Goal: Task Accomplishment & Management: Manage account settings

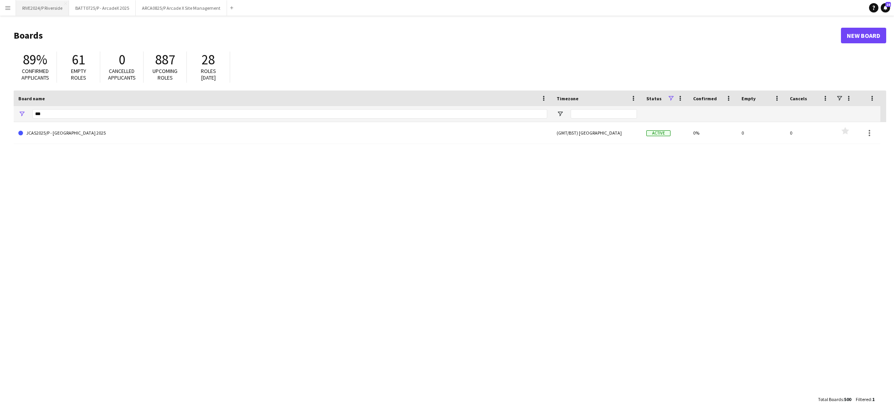
click at [48, 8] on button "RIVE2024/[GEOGRAPHIC_DATA]" at bounding box center [42, 7] width 53 height 15
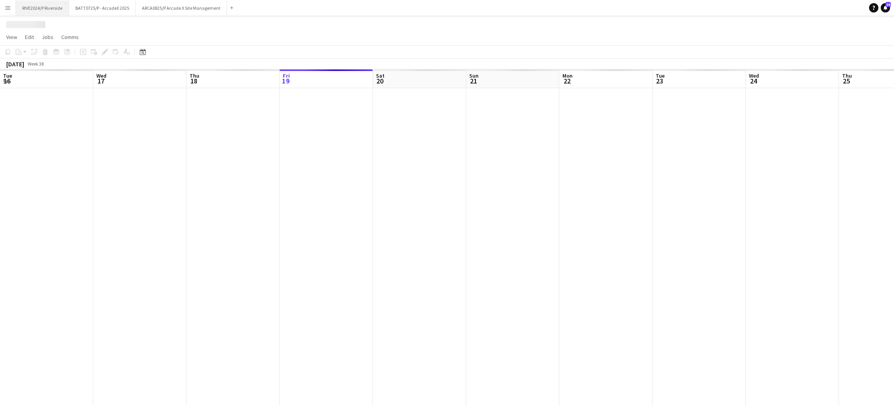
scroll to position [0, 186]
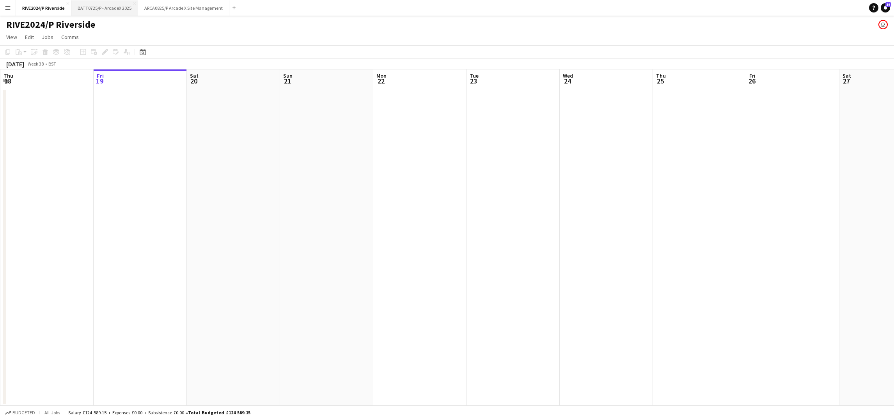
click at [90, 11] on button "BATT0725/P - ArcadeX 2025 Close" at bounding box center [104, 7] width 67 height 15
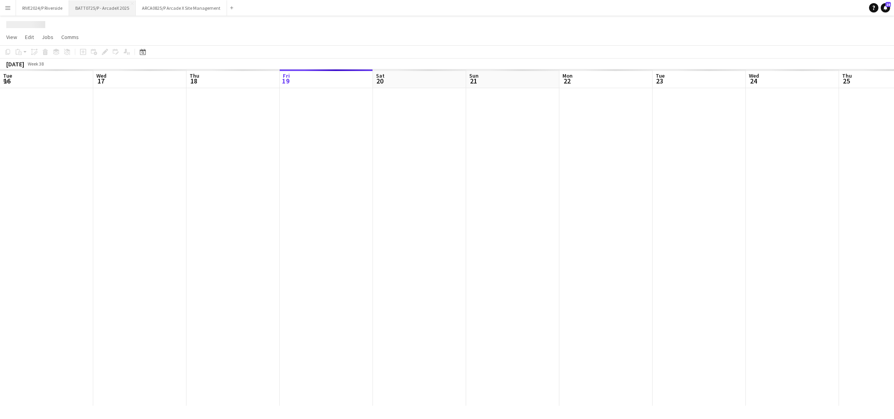
scroll to position [0, 186]
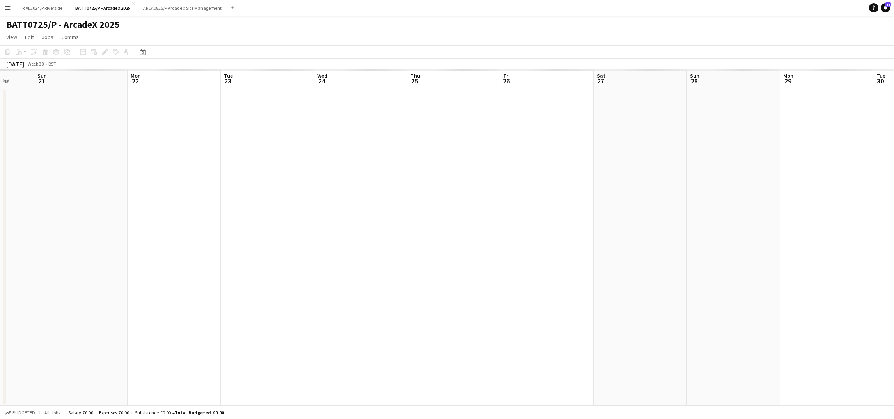
drag, startPoint x: 456, startPoint y: 144, endPoint x: 312, endPoint y: 146, distance: 143.1
click at [321, 151] on app-calendar-viewport "Wed 17 Thu 18 Fri 19 Sat 20 Sun 21 Mon 22 Tue 23 Wed 24 Thu 25 Fri 26 Sat 27 Su…" at bounding box center [447, 237] width 894 height 336
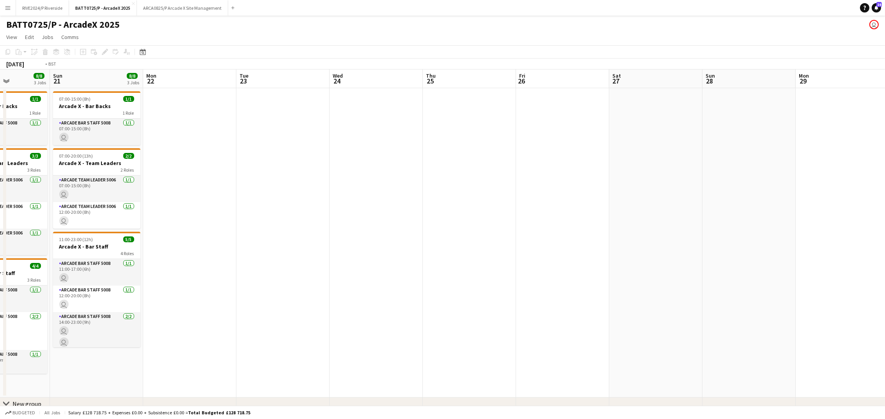
drag, startPoint x: 317, startPoint y: 168, endPoint x: 171, endPoint y: 167, distance: 145.9
click at [172, 167] on app-calendar-viewport "Thu 18 Fri 19 8/8 3 Jobs Sat 20 8/8 3 Jobs Sun 21 8/8 3 Jobs Mon 22 Tue 23 Wed …" at bounding box center [442, 251] width 885 height 364
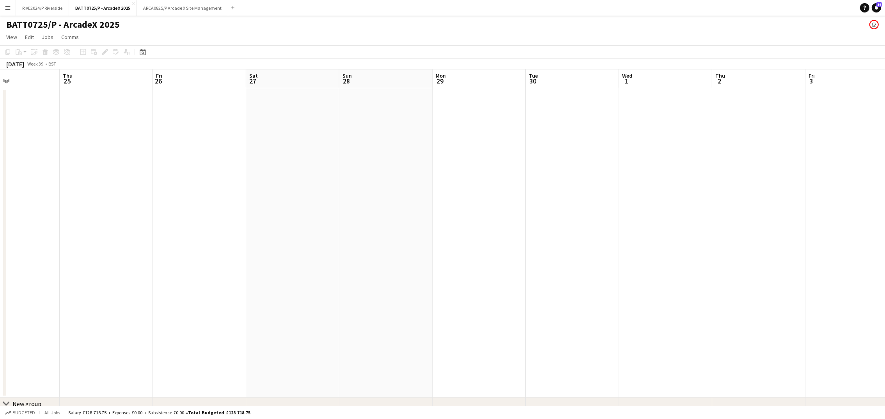
drag, startPoint x: 277, startPoint y: 186, endPoint x: 13, endPoint y: 171, distance: 263.7
click at [37, 172] on app-calendar-viewport "Sun 21 8/8 3 Jobs Mon 22 Tue 23 Wed 24 Thu 25 Fri 26 Sat 27 Sun 28 Mon 29 Tue 3…" at bounding box center [442, 251] width 885 height 364
drag, startPoint x: 133, startPoint y: 179, endPoint x: -2, endPoint y: 192, distance: 135.6
click at [0, 192] on html "Menu Boards Boards Boards All jobs Status Workforce Workforce My Workforce Recr…" at bounding box center [442, 223] width 885 height 447
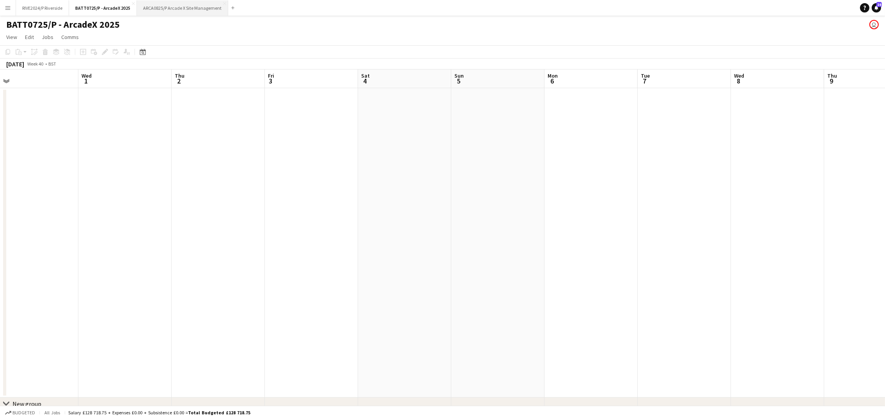
click at [156, 14] on button "ARCA0825/P Arcade X Site Management Close" at bounding box center [182, 7] width 91 height 15
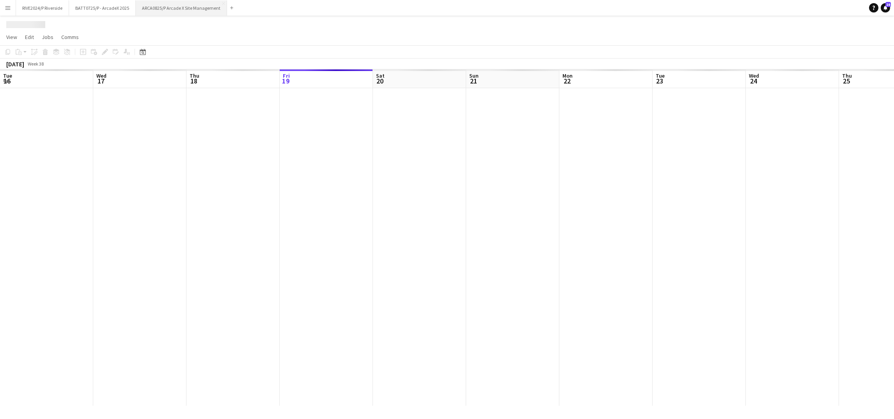
scroll to position [0, 186]
drag, startPoint x: 596, startPoint y: 217, endPoint x: 362, endPoint y: 210, distance: 234.1
click at [377, 210] on app-calendar-viewport "Thu 18 Fri 19 Sat 20 Sun 21 Mon 22 Tue 23 Wed 24 Thu 25 Fri 26 Sat 27 Sun 28 Mo…" at bounding box center [447, 237] width 894 height 336
drag, startPoint x: 266, startPoint y: 214, endPoint x: 68, endPoint y: 228, distance: 198.6
click at [68, 228] on app-calendar-viewport "Thu 18 Fri 19 Sat 20 Sun 21 Mon 22 Tue 23 Wed 24 Thu 25 Fri 26 Sat 27 Sun 28 Mo…" at bounding box center [447, 237] width 894 height 336
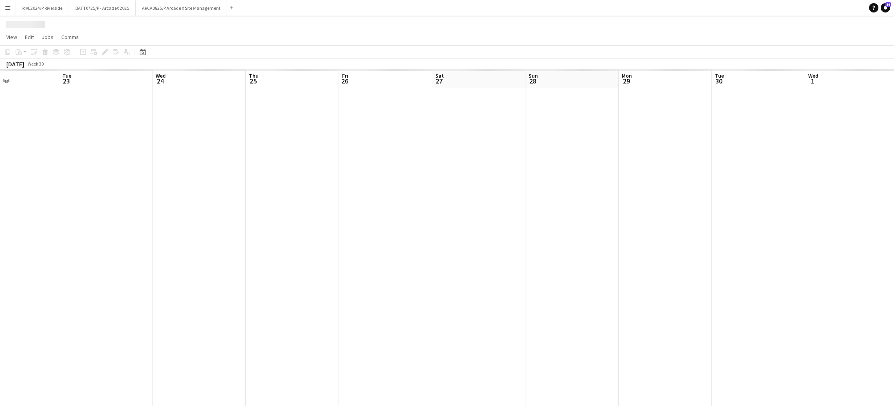
drag, startPoint x: 368, startPoint y: 218, endPoint x: 88, endPoint y: 198, distance: 280.8
click at [88, 198] on app-calendar-viewport "Sat 20 Sun 21 Mon 22 Tue 23 Wed 24 Thu 25 Fri 26 Sat 27 Sun 28 Mon 29 Tue 30 We…" at bounding box center [447, 237] width 894 height 336
drag, startPoint x: 285, startPoint y: 191, endPoint x: 193, endPoint y: 183, distance: 92.4
click at [194, 189] on app-calendar-viewport "Wed 24 Thu 25 Fri 26 Sat 27 Sun 28 Mon 29 Tue 30 Wed 1 Thu 2 Fri 3 Sat 4 Sun 5 …" at bounding box center [447, 237] width 894 height 336
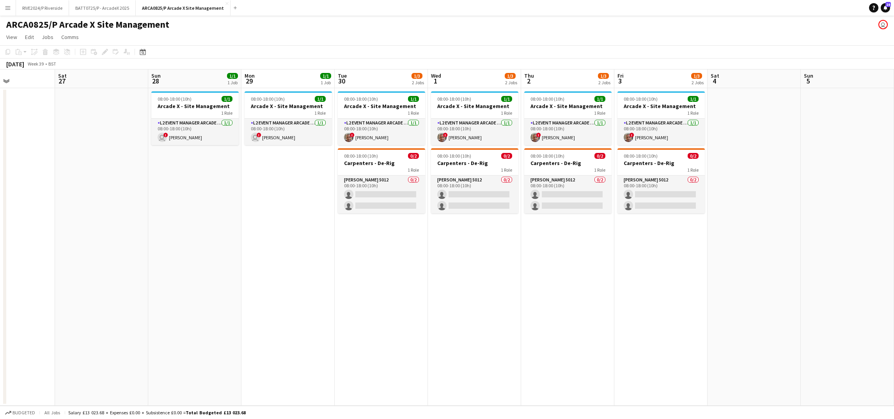
scroll to position [0, 236]
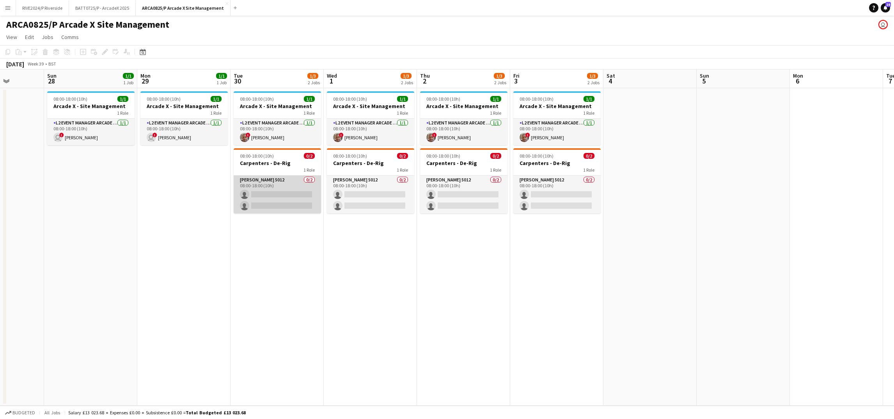
click at [262, 212] on app-card-role "[PERSON_NAME] 5012 0/2 08:00-18:00 (10h) single-neutral-actions single-neutral-…" at bounding box center [277, 194] width 87 height 38
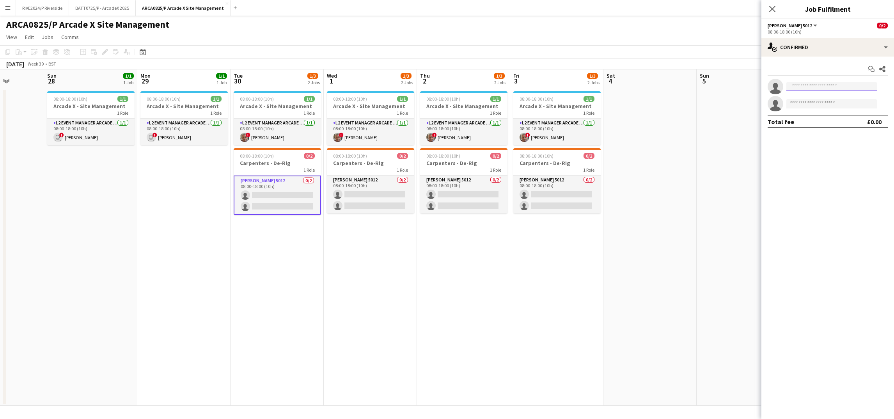
click at [816, 89] on input at bounding box center [831, 86] width 90 height 9
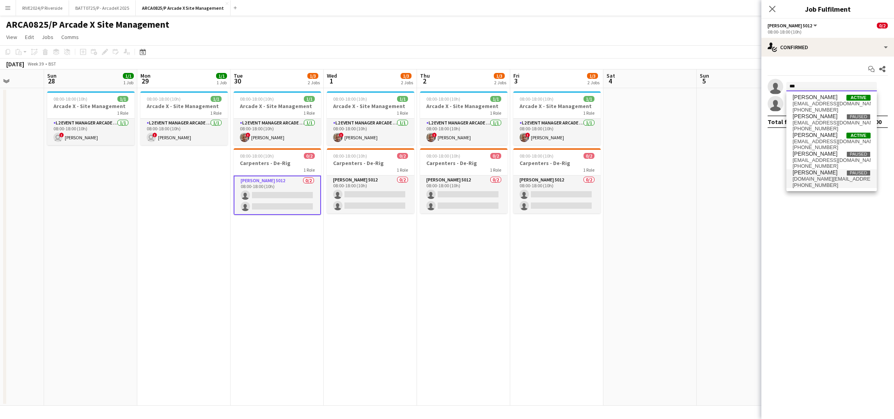
scroll to position [0, 0]
click at [806, 85] on input "***" at bounding box center [831, 86] width 90 height 9
type input "*********"
click at [828, 106] on span "[EMAIL_ADDRESS][DOMAIN_NAME]" at bounding box center [831, 104] width 78 height 6
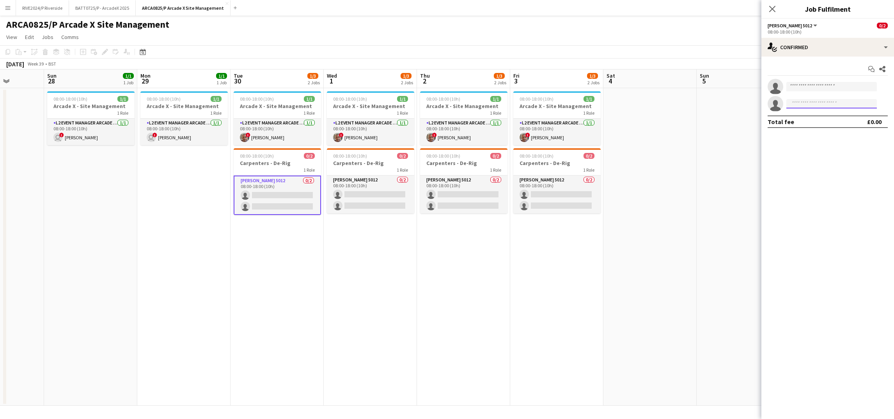
click at [809, 105] on input at bounding box center [831, 103] width 90 height 9
type input "******"
click at [817, 87] on input at bounding box center [831, 86] width 90 height 9
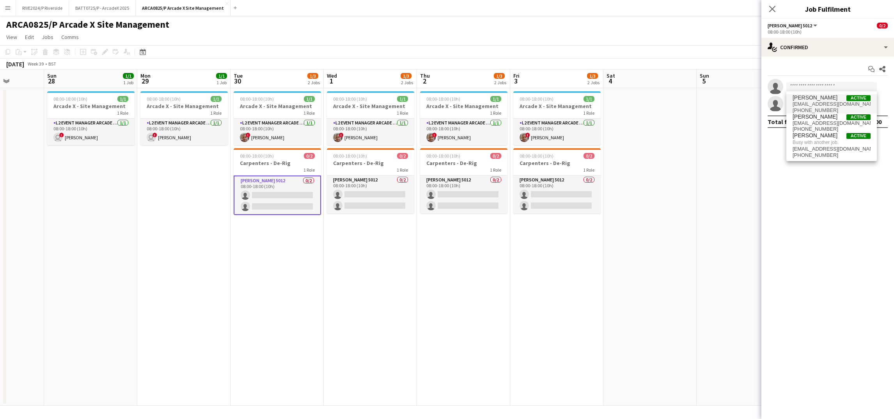
click at [819, 103] on span "[EMAIL_ADDRESS][DOMAIN_NAME]" at bounding box center [831, 104] width 78 height 6
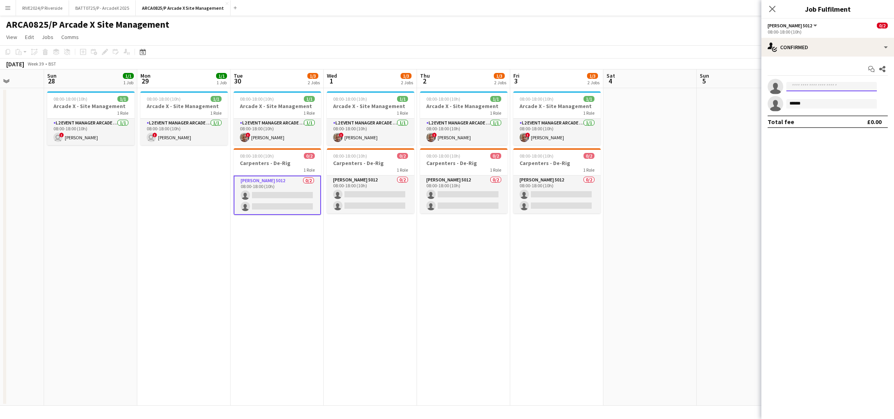
click at [816, 88] on input at bounding box center [831, 86] width 90 height 9
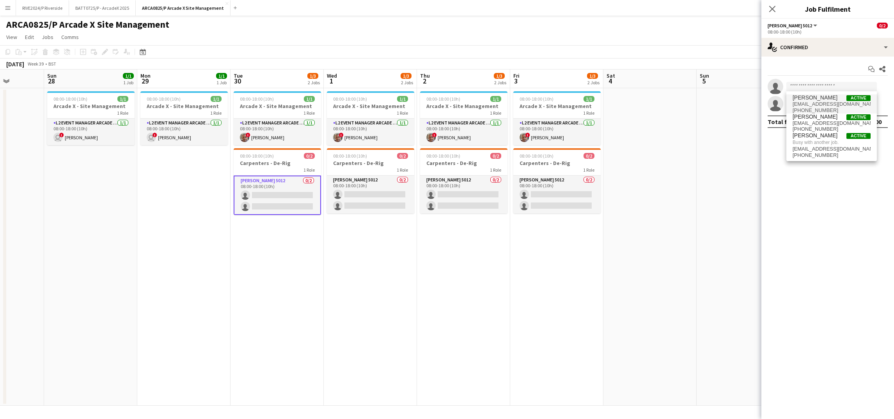
click at [818, 99] on span "[PERSON_NAME]" at bounding box center [814, 97] width 45 height 7
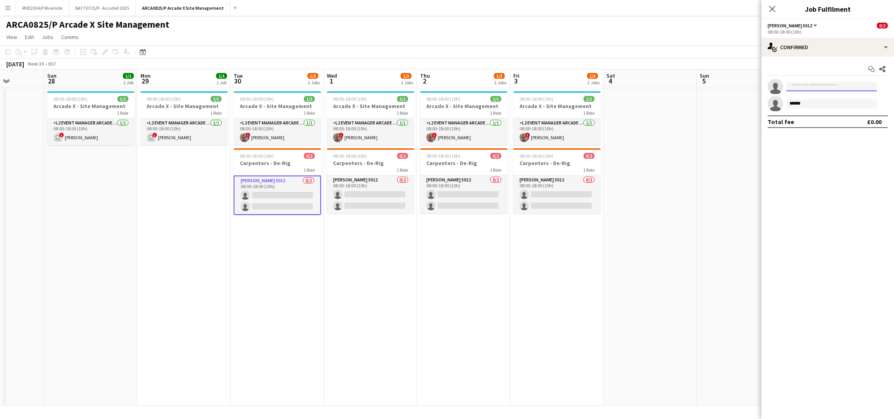
click at [822, 90] on input at bounding box center [831, 86] width 90 height 9
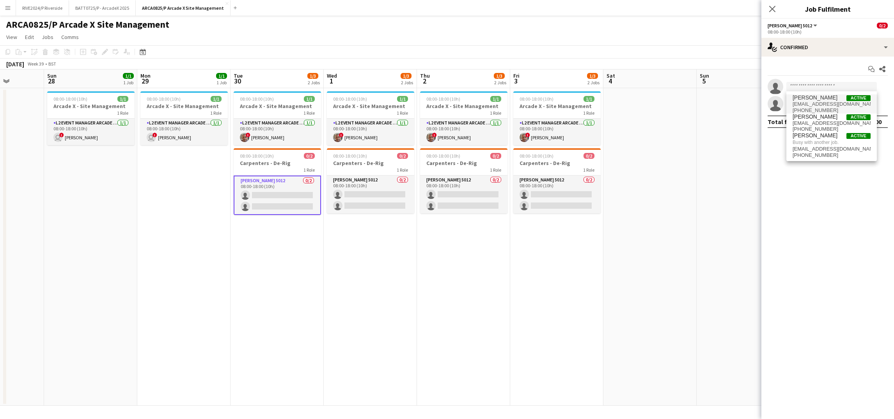
click at [821, 98] on span "[PERSON_NAME]" at bounding box center [814, 97] width 45 height 7
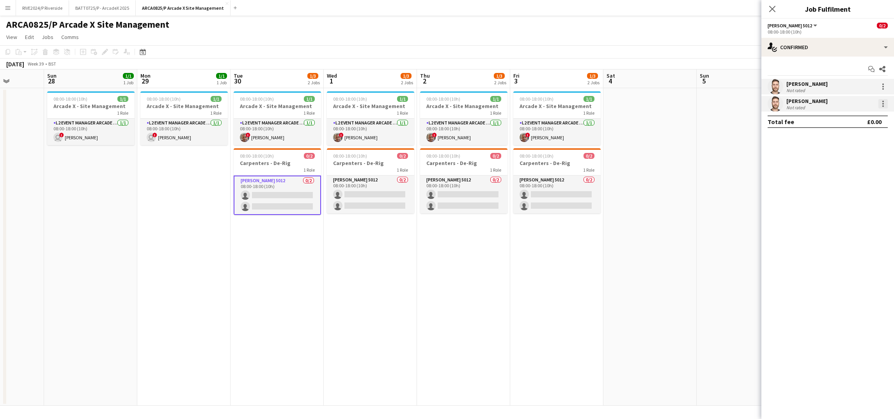
click at [885, 106] on div at bounding box center [882, 103] width 9 height 9
click at [853, 181] on button "Remove" at bounding box center [857, 174] width 61 height 19
click at [810, 85] on input at bounding box center [831, 86] width 90 height 9
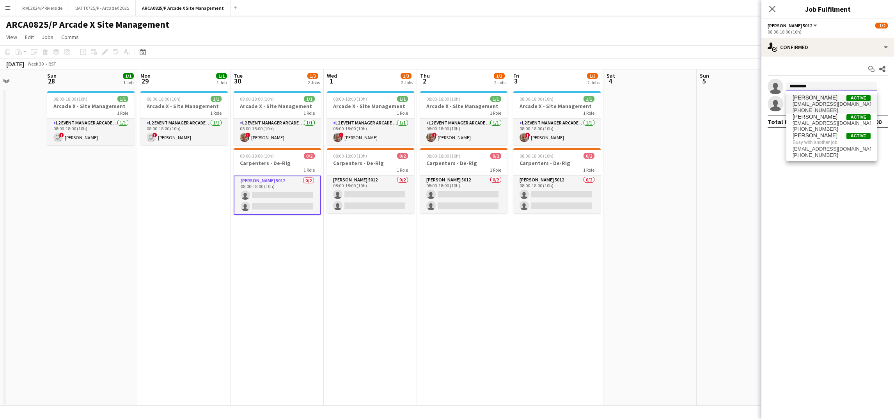
type input "*********"
click at [820, 99] on span "[PERSON_NAME]" at bounding box center [814, 97] width 45 height 7
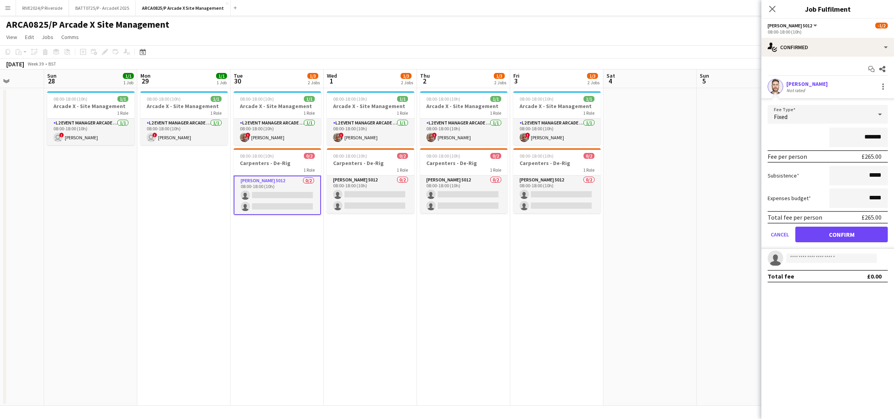
click at [819, 111] on div "Fixed" at bounding box center [820, 114] width 105 height 19
click at [808, 173] on span "No fee" at bounding box center [828, 175] width 108 height 7
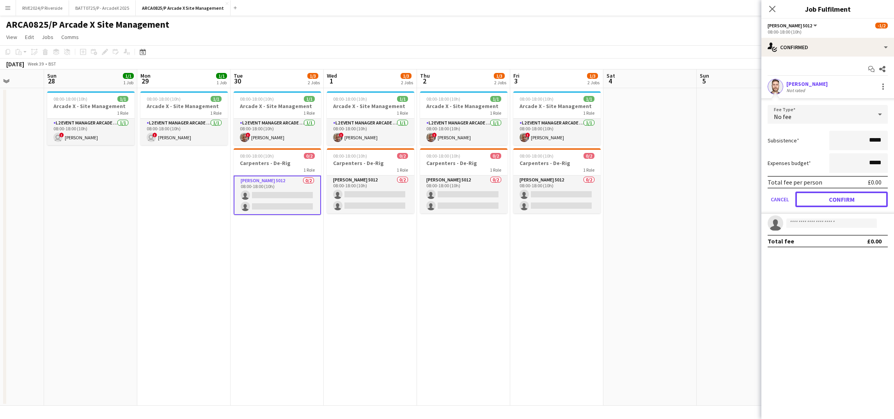
click at [844, 195] on button "Confirm" at bounding box center [841, 199] width 92 height 16
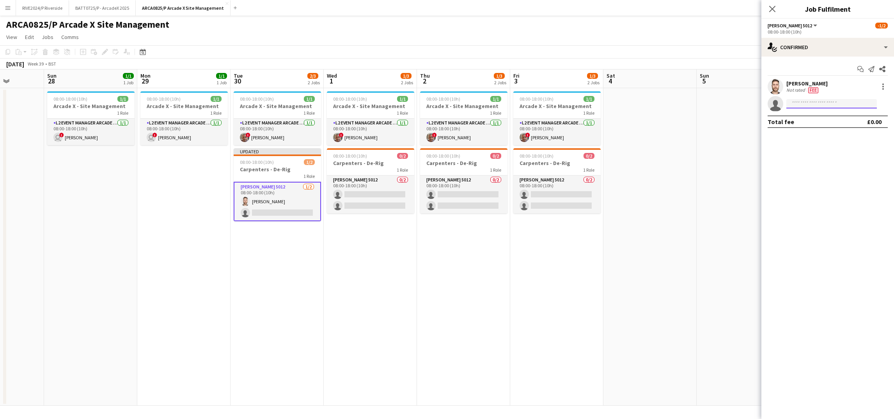
click at [812, 106] on input at bounding box center [831, 103] width 90 height 9
type input "******"
click at [828, 118] on span "[EMAIL_ADDRESS][DOMAIN_NAME]" at bounding box center [831, 121] width 78 height 6
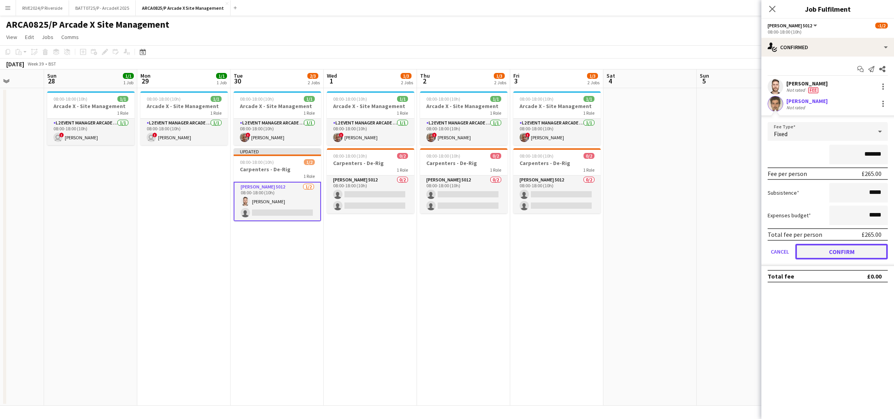
click at [837, 250] on button "Confirm" at bounding box center [841, 252] width 92 height 16
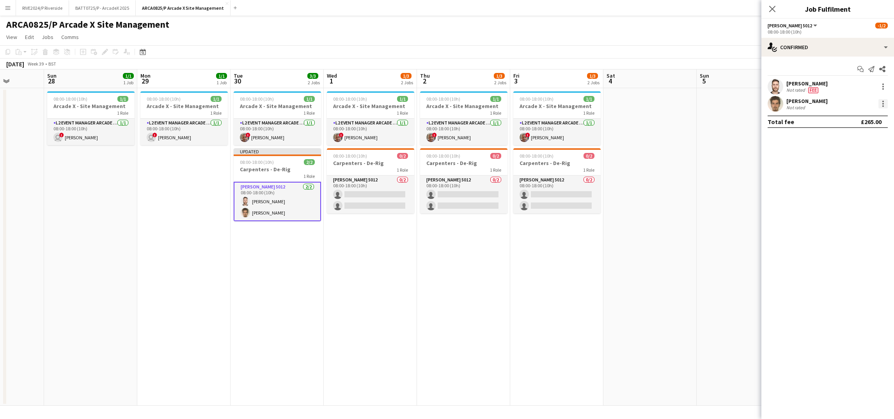
click at [885, 104] on div at bounding box center [882, 103] width 9 height 9
click at [860, 118] on span "Edit fee" at bounding box center [857, 118] width 48 height 7
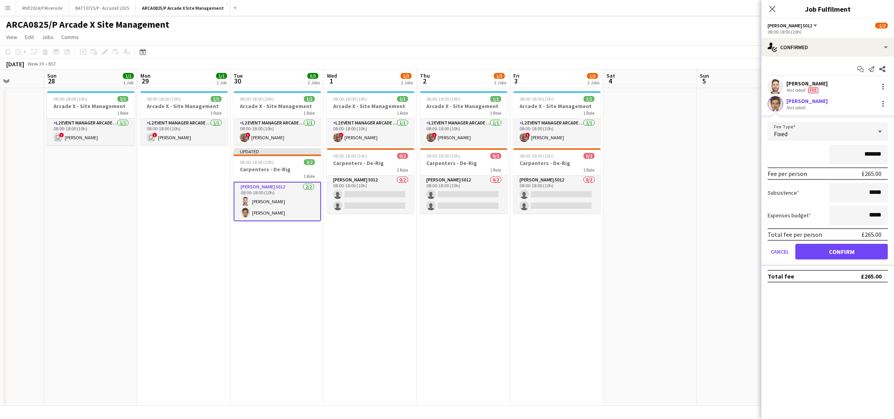
click at [837, 130] on div "Fixed" at bounding box center [820, 131] width 105 height 19
click at [815, 193] on span "No fee" at bounding box center [828, 192] width 108 height 7
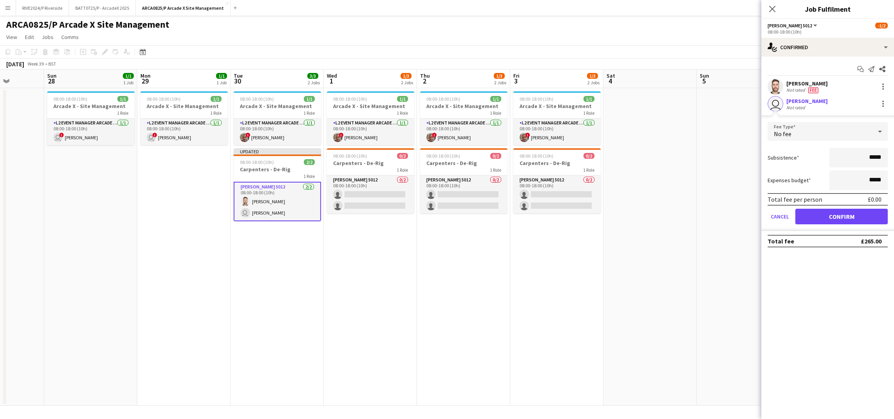
click at [829, 224] on form "Fee Type No fee Subsistence ***** Expenses budget ***** Total fee per person £0…" at bounding box center [827, 176] width 133 height 109
click at [827, 219] on button "Confirm" at bounding box center [841, 217] width 92 height 16
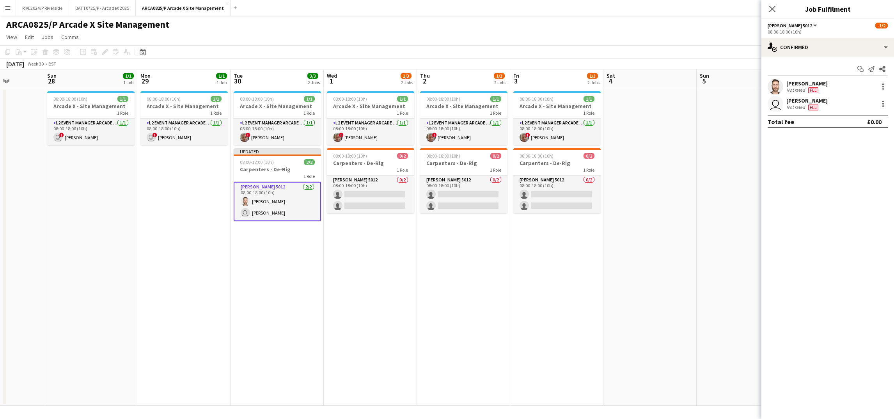
click at [726, 205] on app-date-cell at bounding box center [743, 246] width 93 height 317
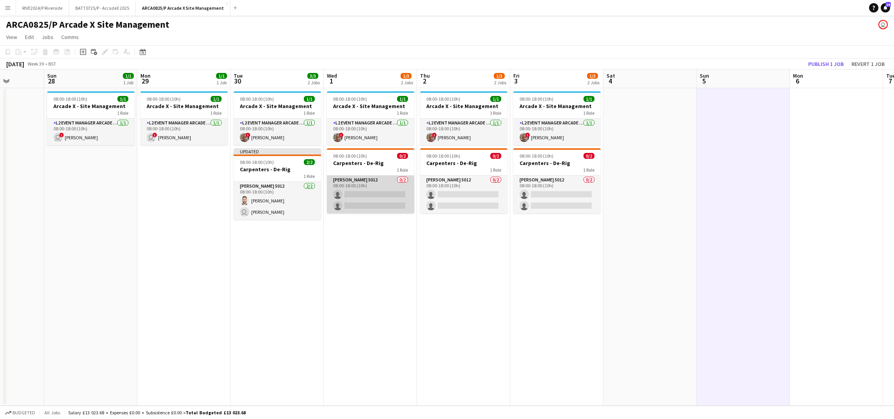
click at [367, 202] on app-card-role "[PERSON_NAME] 5012 0/2 08:00-18:00 (10h) single-neutral-actions single-neutral-…" at bounding box center [370, 194] width 87 height 38
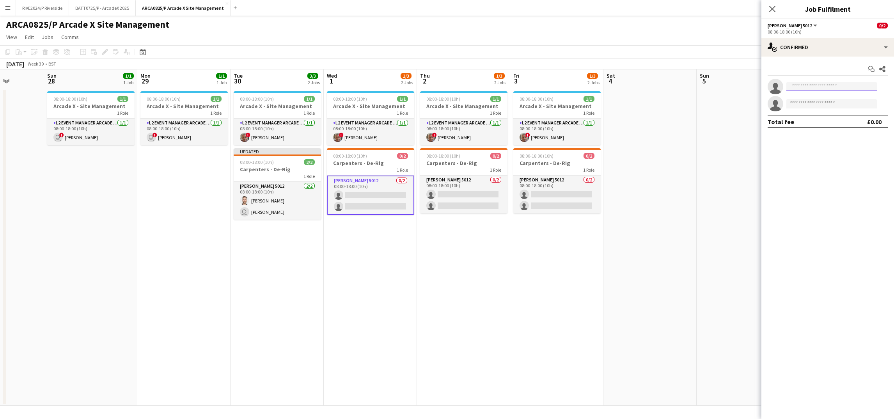
click at [799, 83] on input at bounding box center [831, 86] width 90 height 9
type input "*********"
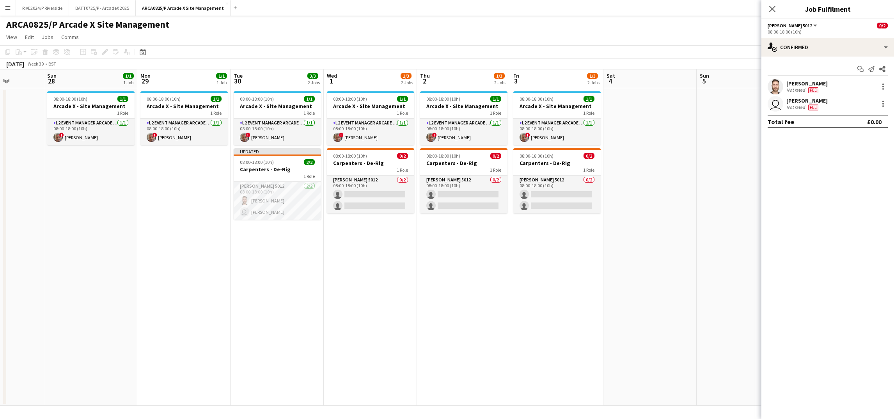
click at [635, 264] on app-date-cell at bounding box center [649, 246] width 93 height 317
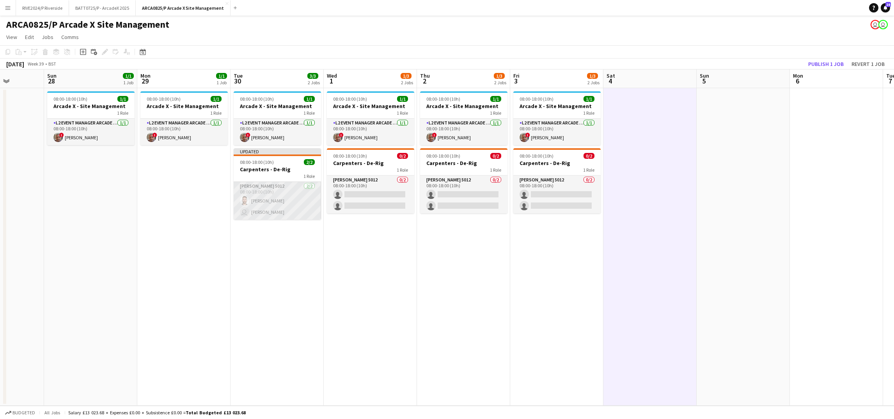
click at [296, 208] on app-card-role "[PERSON_NAME] 5012 [DATE] 08:00-18:00 (10h) [PERSON_NAME] user [PERSON_NAME]" at bounding box center [277, 201] width 87 height 38
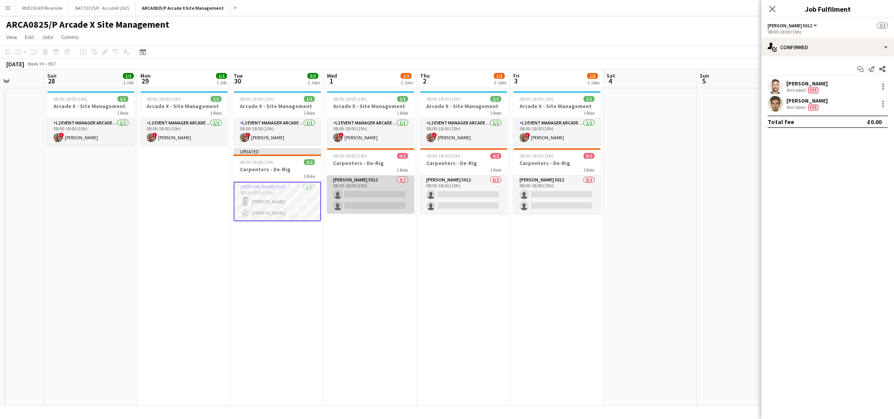
click at [363, 202] on app-card-role "[PERSON_NAME] 5012 0/2 08:00-18:00 (10h) single-neutral-actions single-neutral-…" at bounding box center [370, 194] width 87 height 38
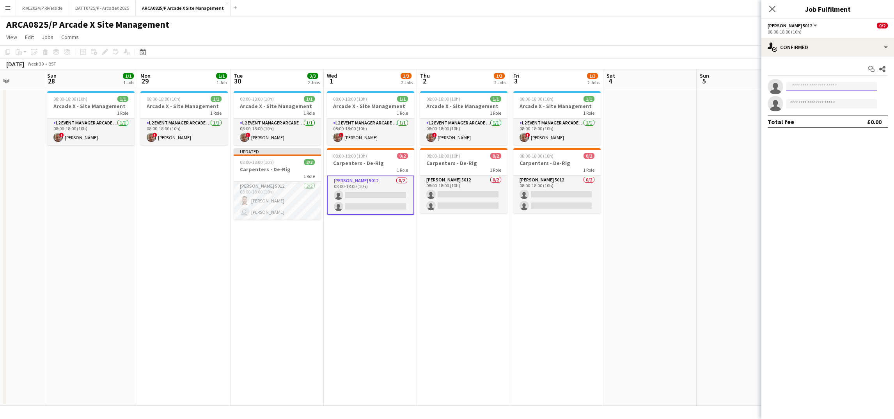
click at [803, 83] on input at bounding box center [831, 86] width 90 height 9
type input "*"
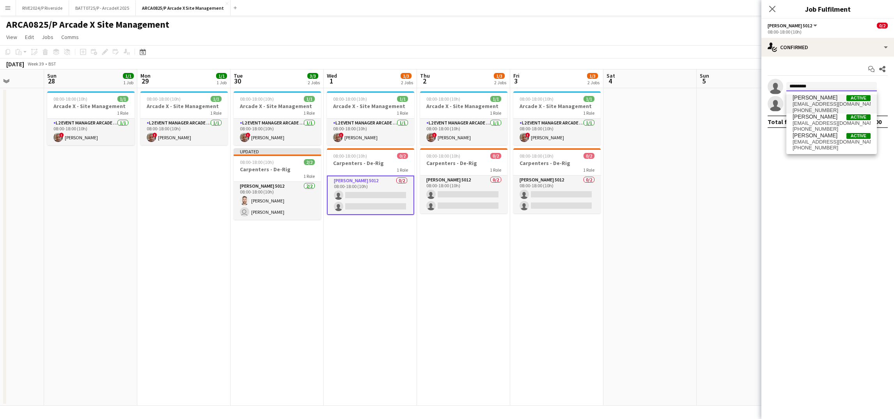
type input "*********"
click at [825, 110] on span "[PHONE_NUMBER]" at bounding box center [831, 110] width 78 height 6
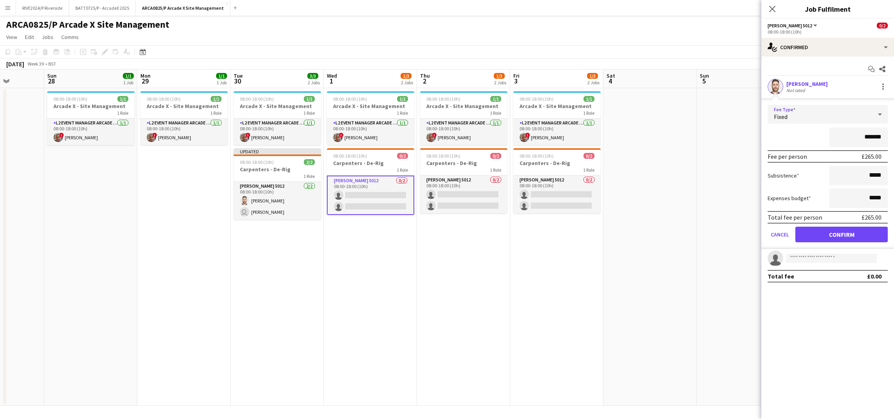
click at [850, 116] on div "Fixed" at bounding box center [820, 114] width 105 height 19
click at [815, 185] on mat-option "No fee" at bounding box center [828, 175] width 120 height 19
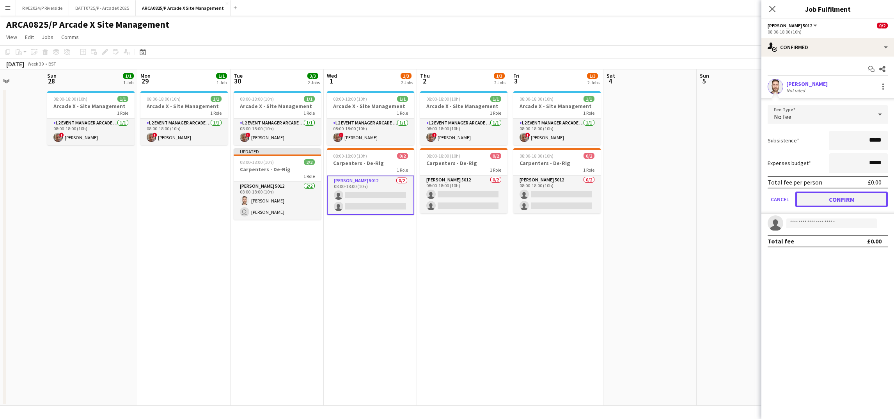
click at [834, 200] on button "Confirm" at bounding box center [841, 199] width 92 height 16
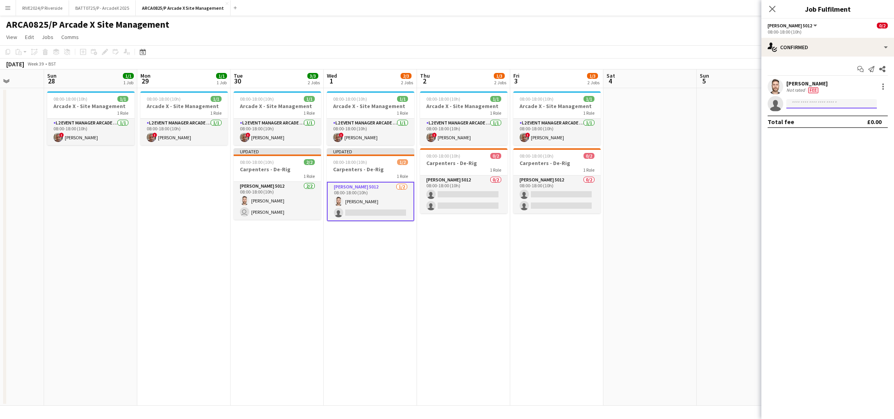
click at [797, 104] on input at bounding box center [831, 103] width 90 height 9
type input "******"
click at [817, 124] on span "[EMAIL_ADDRESS][DOMAIN_NAME]" at bounding box center [831, 121] width 78 height 6
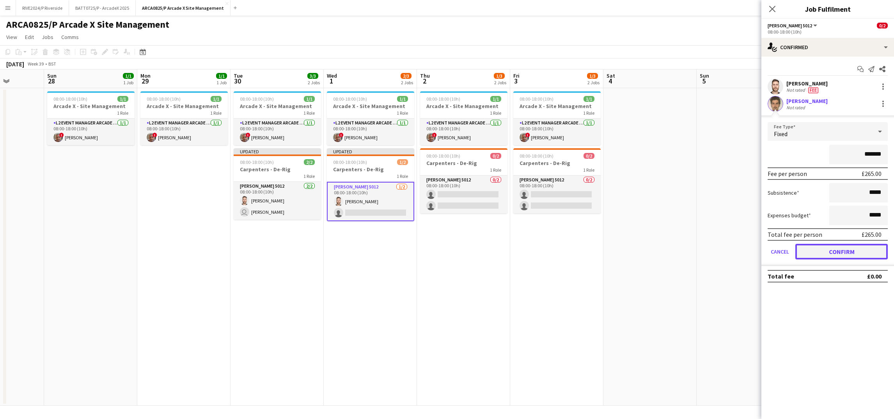
click at [824, 248] on button "Confirm" at bounding box center [841, 252] width 92 height 16
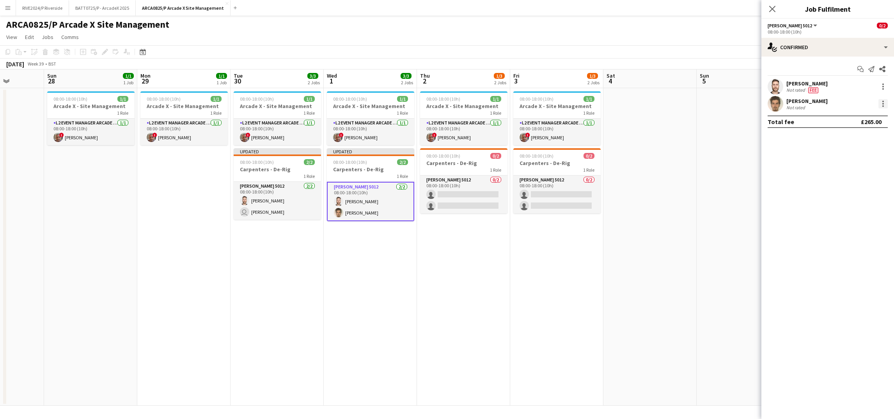
click at [885, 106] on div at bounding box center [882, 103] width 9 height 9
click at [864, 122] on button "Edit fee" at bounding box center [857, 118] width 61 height 19
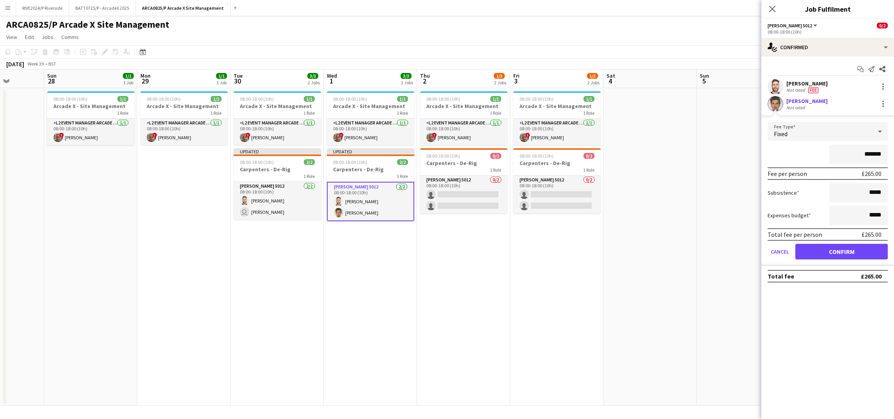
click at [831, 136] on div "Fixed" at bounding box center [820, 131] width 105 height 19
click at [825, 193] on span "No fee" at bounding box center [828, 192] width 108 height 7
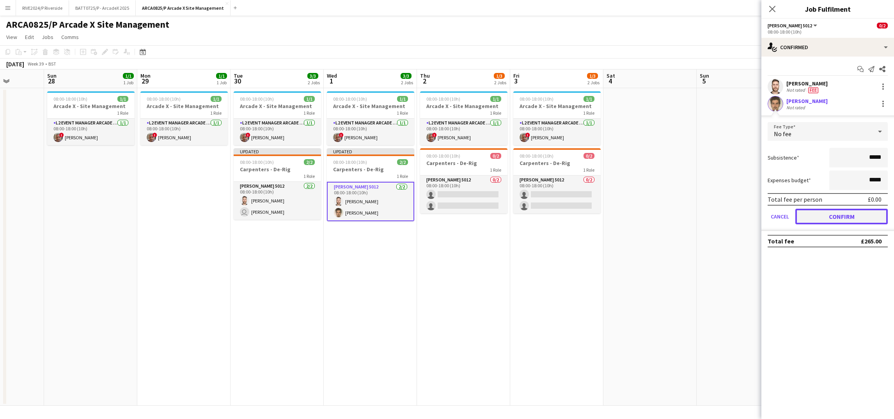
click at [835, 216] on button "Confirm" at bounding box center [841, 217] width 92 height 16
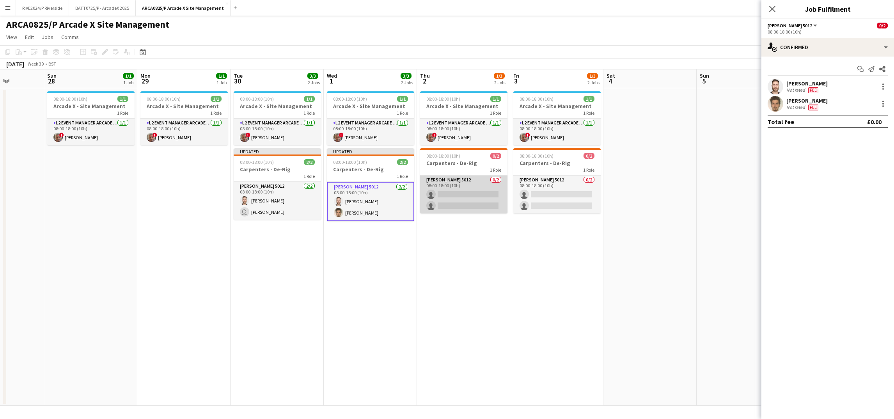
click at [458, 205] on app-card-role "[PERSON_NAME] 5012 0/2 08:00-18:00 (10h) single-neutral-actions single-neutral-…" at bounding box center [463, 194] width 87 height 38
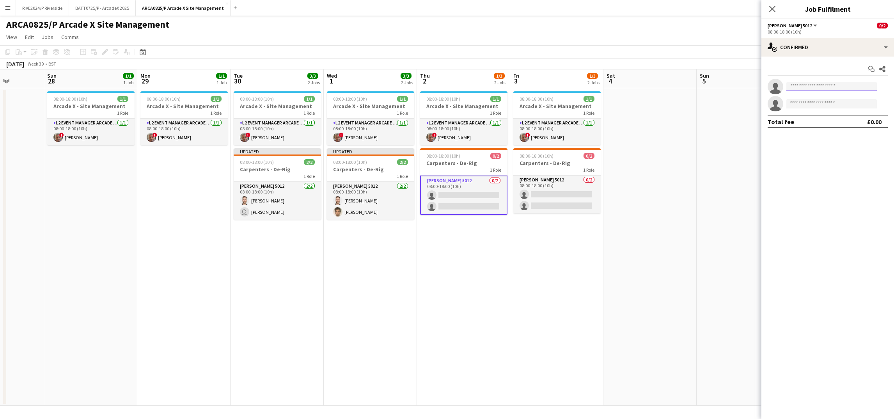
click at [794, 87] on input at bounding box center [831, 86] width 90 height 9
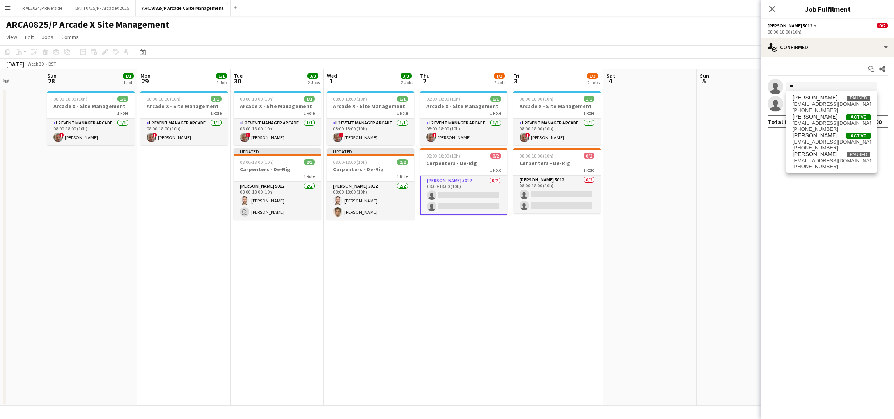
type input "*"
type input "*********"
click at [824, 104] on span "[EMAIL_ADDRESS][DOMAIN_NAME]" at bounding box center [831, 104] width 78 height 6
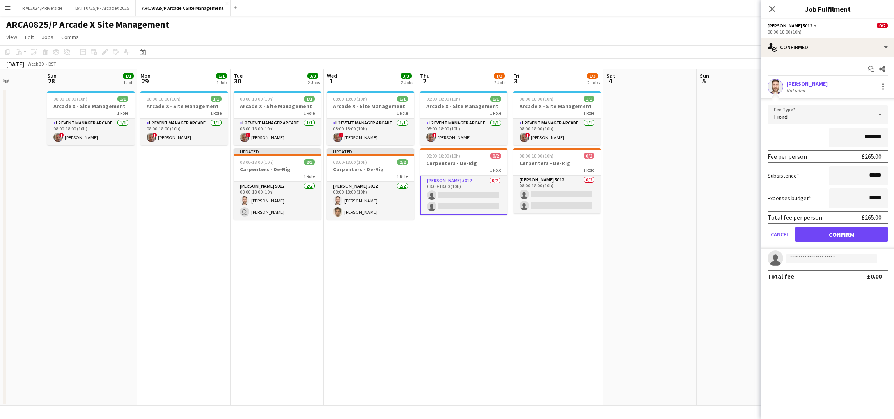
click at [854, 118] on div "Fixed" at bounding box center [820, 114] width 105 height 19
click at [822, 170] on mat-option "No fee" at bounding box center [828, 175] width 120 height 19
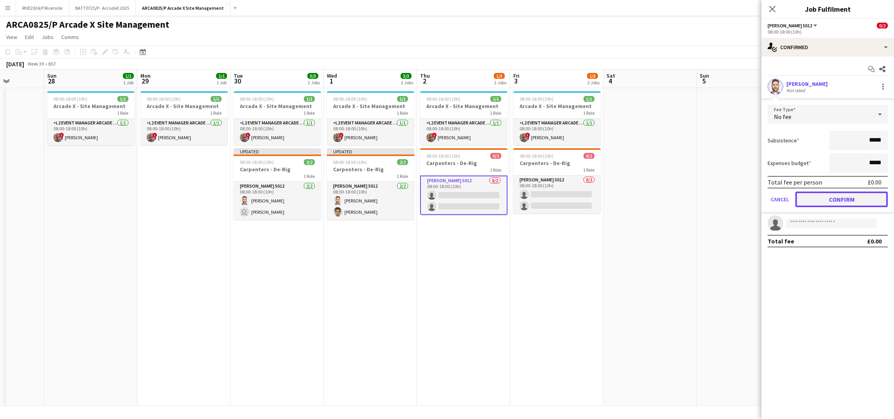
click at [832, 202] on button "Confirm" at bounding box center [841, 199] width 92 height 16
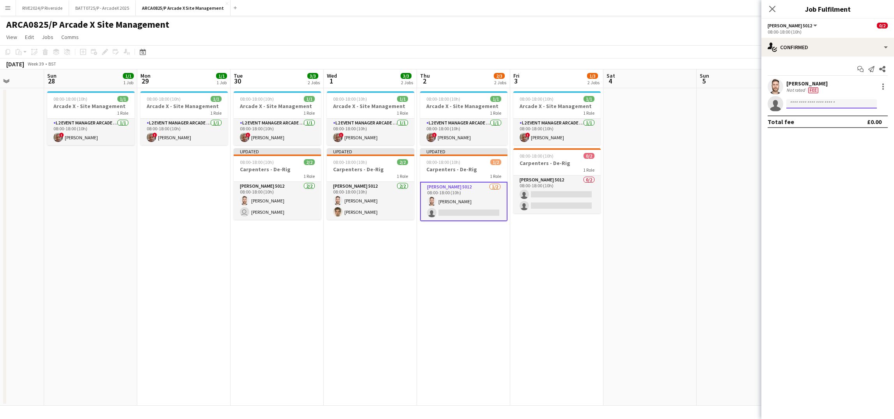
click at [823, 101] on input at bounding box center [831, 103] width 90 height 9
type input "******"
click at [825, 118] on span "[EMAIL_ADDRESS][DOMAIN_NAME]" at bounding box center [831, 121] width 78 height 6
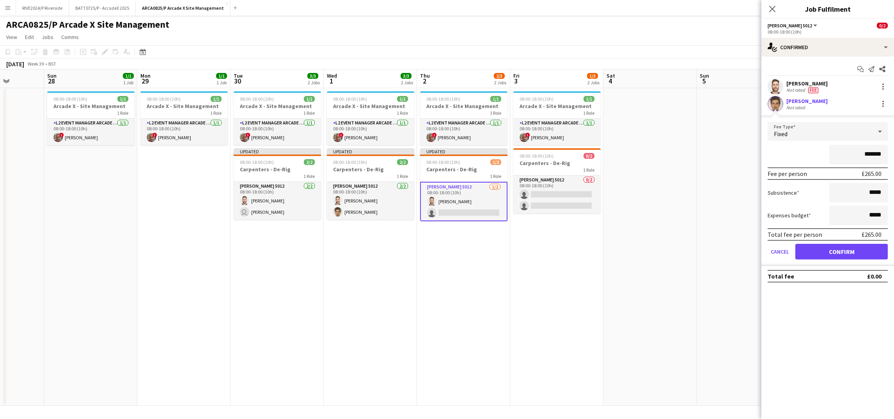
click at [835, 125] on div "Fixed" at bounding box center [820, 131] width 105 height 19
click at [815, 194] on span "No fee" at bounding box center [828, 192] width 108 height 7
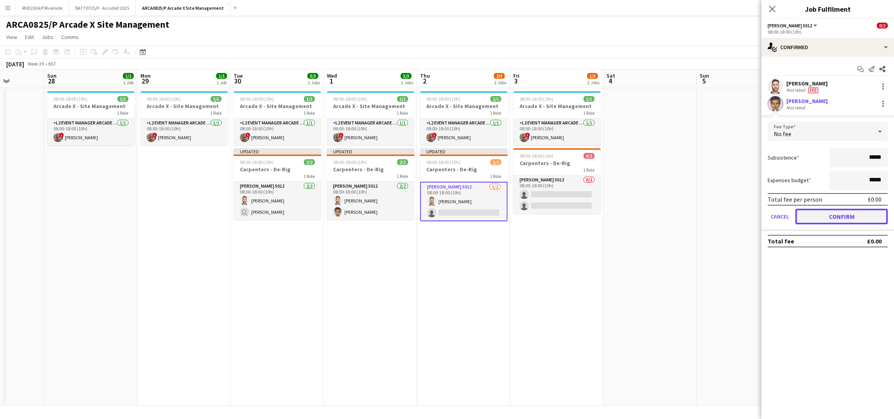
click at [838, 217] on button "Confirm" at bounding box center [841, 217] width 92 height 16
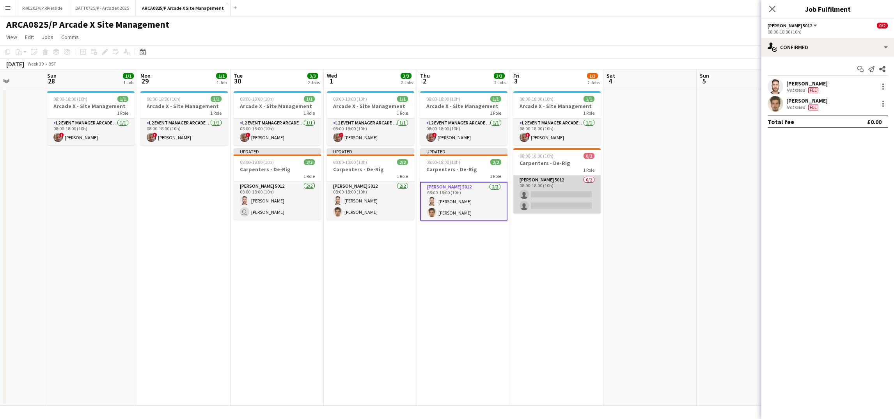
click at [574, 200] on app-card-role "[PERSON_NAME] 5012 0/2 08:00-18:00 (10h) single-neutral-actions single-neutral-…" at bounding box center [556, 194] width 87 height 38
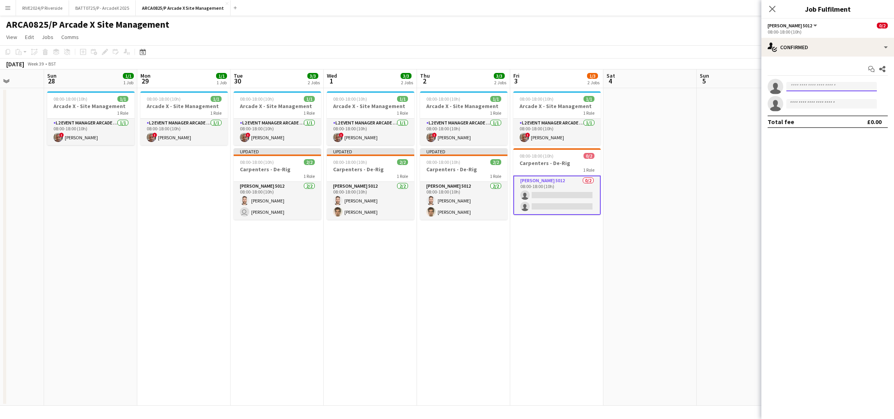
click at [835, 83] on input at bounding box center [831, 86] width 90 height 9
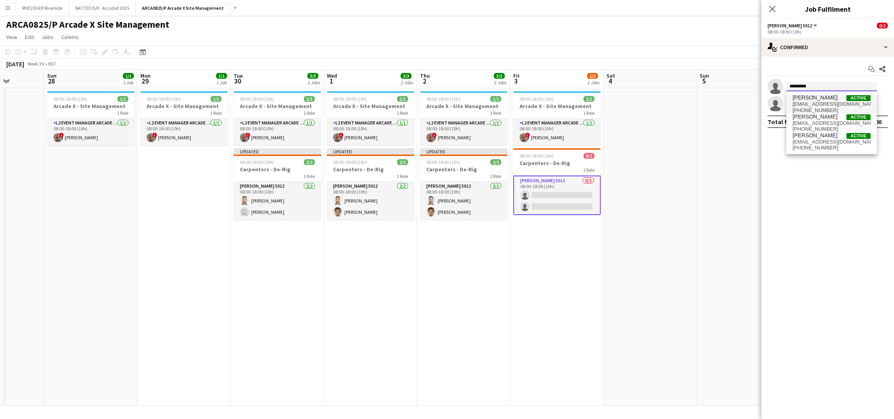
type input "*********"
click at [803, 101] on span "[EMAIL_ADDRESS][DOMAIN_NAME]" at bounding box center [831, 104] width 78 height 6
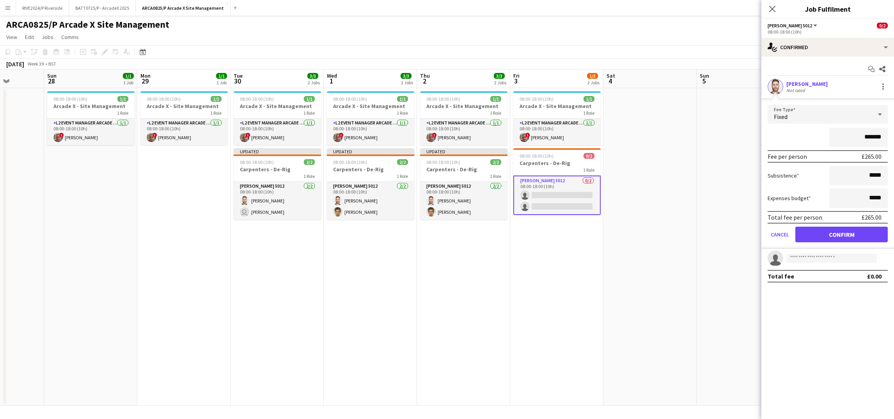
click at [849, 114] on div "Fixed" at bounding box center [820, 114] width 105 height 19
click at [822, 172] on span "No fee" at bounding box center [828, 175] width 108 height 7
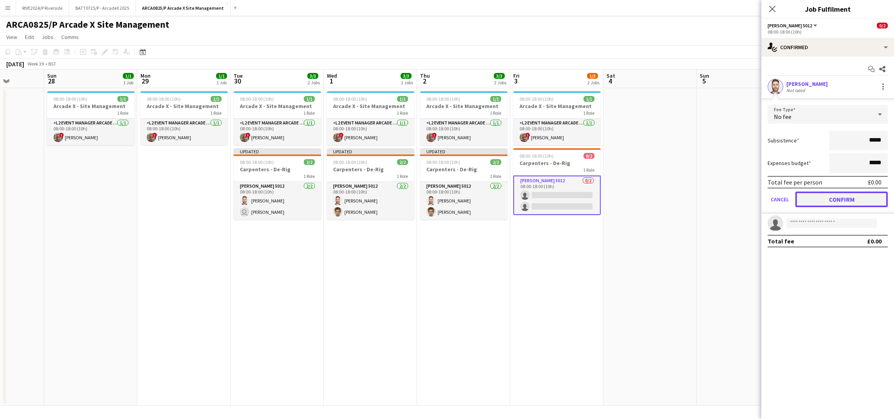
click at [826, 198] on button "Confirm" at bounding box center [841, 199] width 92 height 16
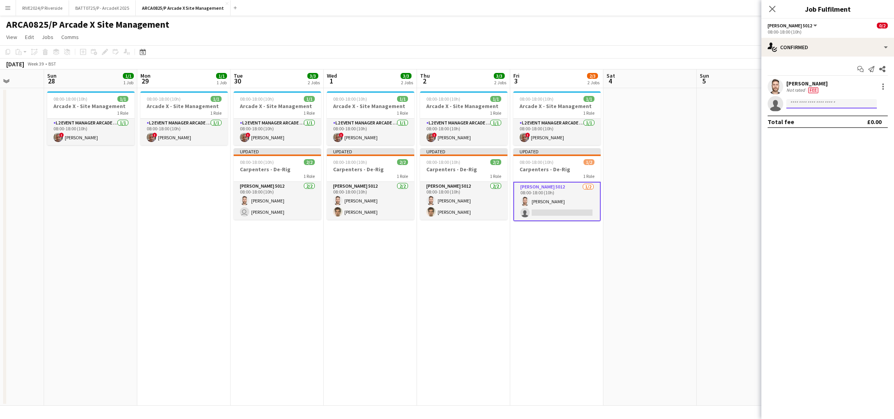
click at [826, 103] on input at bounding box center [831, 103] width 90 height 9
type input "*"
type input "******"
click at [828, 121] on span "[EMAIL_ADDRESS][DOMAIN_NAME]" at bounding box center [831, 121] width 78 height 6
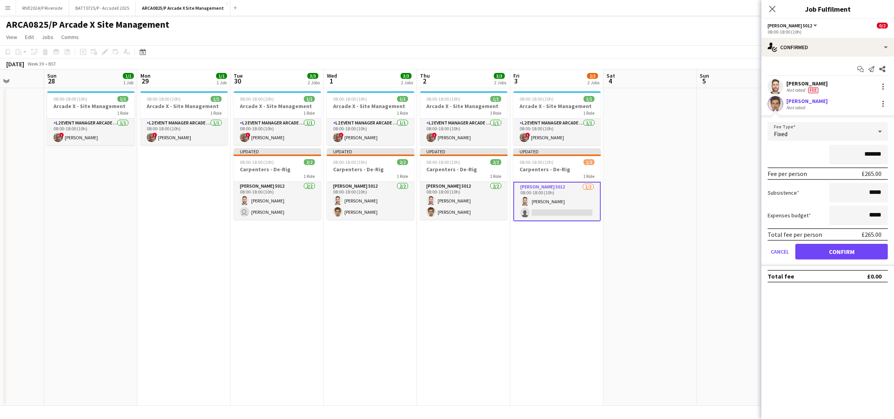
click at [870, 132] on div "Fixed" at bounding box center [820, 131] width 105 height 19
click at [784, 189] on span "No fee" at bounding box center [828, 192] width 108 height 7
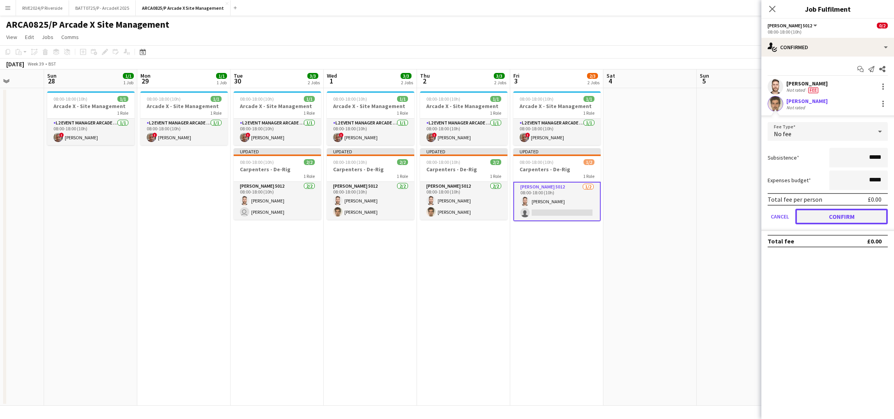
click at [823, 220] on button "Confirm" at bounding box center [841, 217] width 92 height 16
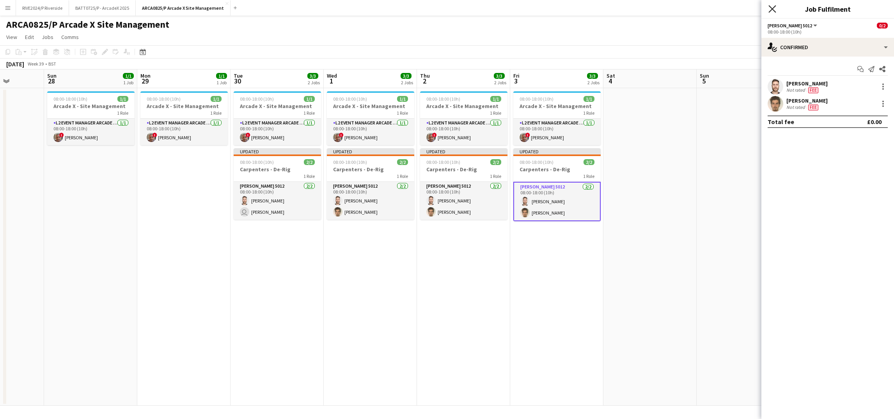
click at [773, 9] on icon "Close pop-in" at bounding box center [771, 8] width 7 height 7
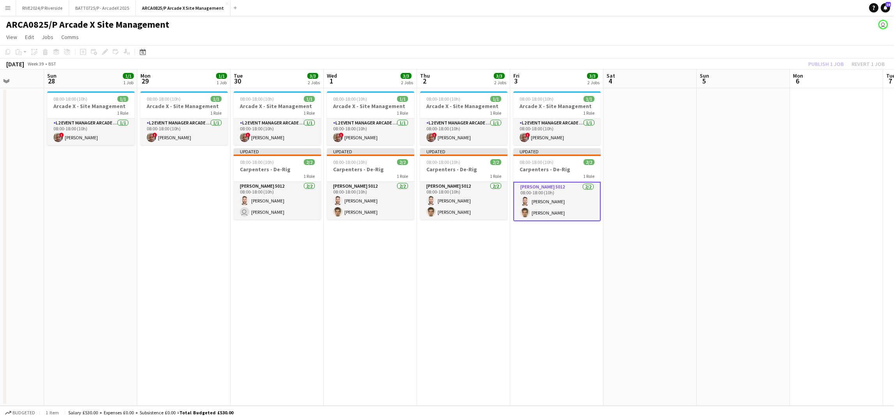
click at [708, 223] on app-date-cell at bounding box center [743, 246] width 93 height 317
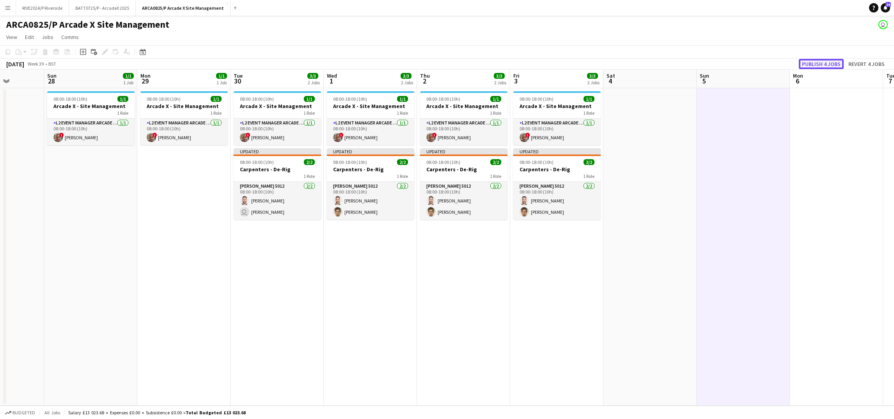
click at [834, 63] on button "Publish 4 jobs" at bounding box center [821, 64] width 45 height 10
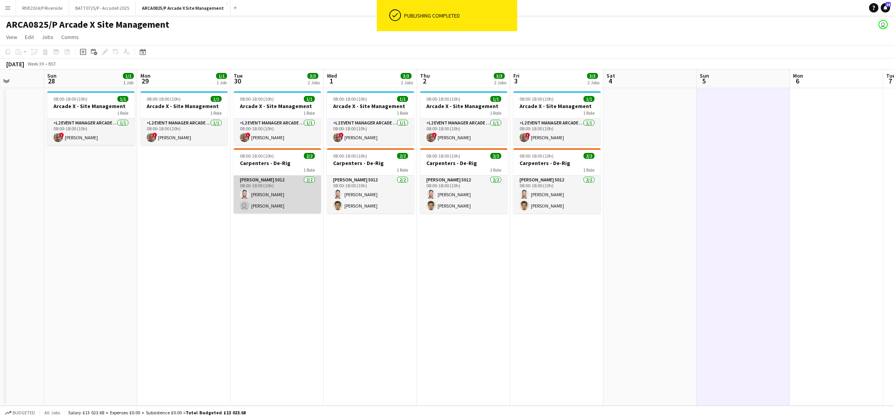
click at [252, 202] on app-card-role "[PERSON_NAME] 5012 [DATE] 08:00-18:00 (10h) [PERSON_NAME] user [PERSON_NAME]" at bounding box center [277, 194] width 87 height 38
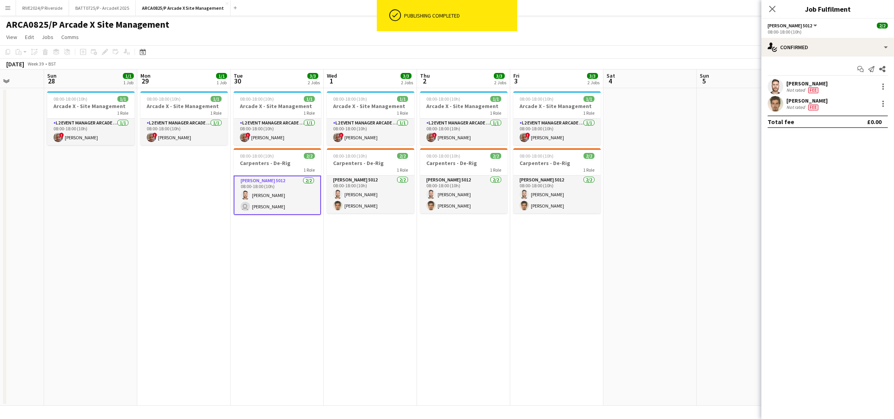
click at [656, 168] on app-date-cell at bounding box center [649, 246] width 93 height 317
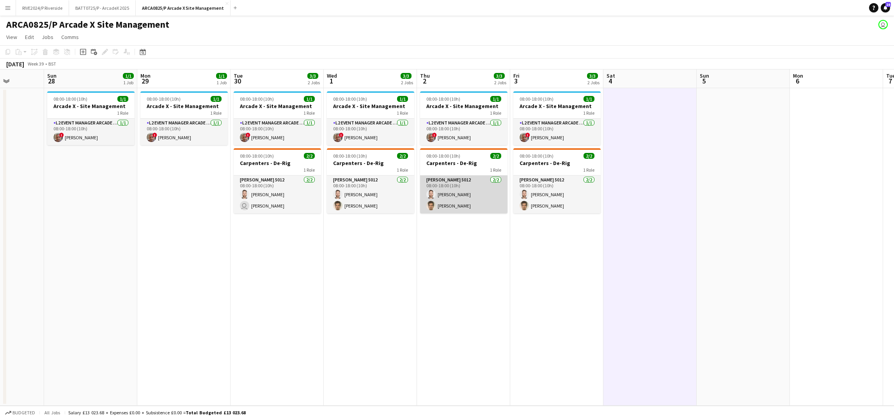
click at [457, 197] on app-card-role "[PERSON_NAME] 5012 [DATE] 08:00-18:00 (10h) [PERSON_NAME] [PERSON_NAME]" at bounding box center [463, 194] width 87 height 38
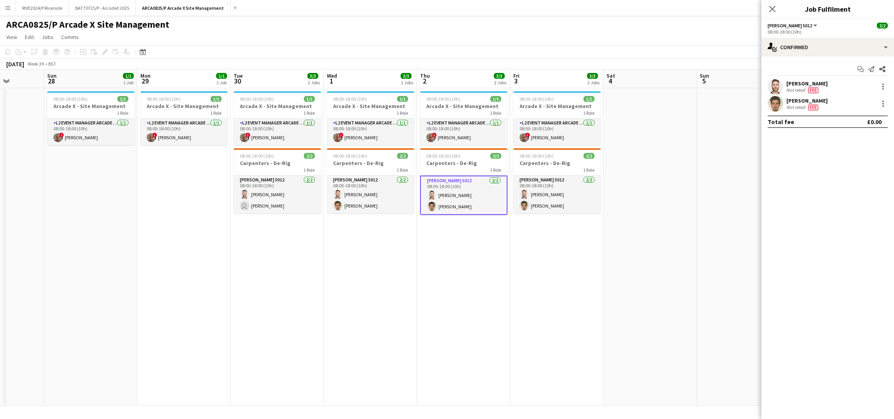
click at [832, 82] on div "[PERSON_NAME] Not rated Fee" at bounding box center [827, 87] width 133 height 16
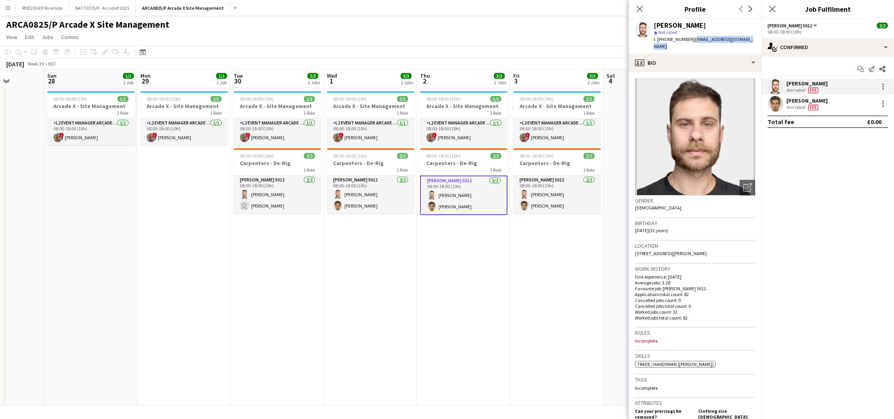
drag, startPoint x: 693, startPoint y: 40, endPoint x: 754, endPoint y: 38, distance: 60.9
click at [754, 38] on div "[PERSON_NAME] star Not rated t. [PHONE_NUMBER] | [EMAIL_ADDRESS][DOMAIN_NAME]" at bounding box center [695, 36] width 133 height 35
copy span "[EMAIL_ADDRESS][DOMAIN_NAME]"
click at [769, 107] on app-user-avatar at bounding box center [776, 104] width 16 height 16
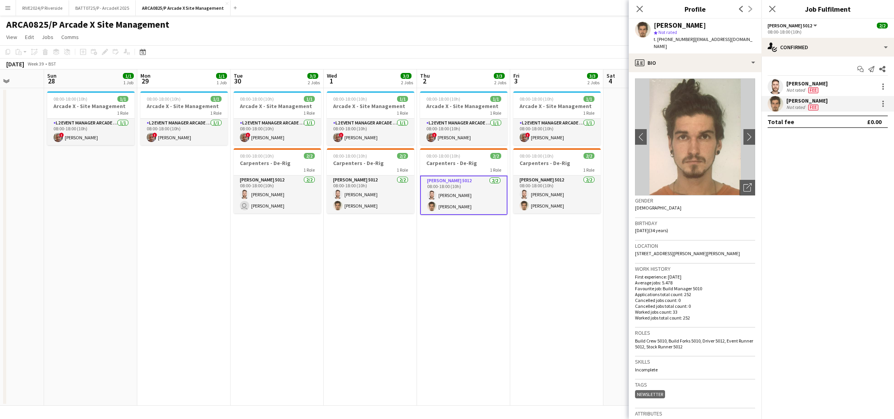
drag, startPoint x: 687, startPoint y: 41, endPoint x: 748, endPoint y: 38, distance: 60.9
click at [748, 38] on app-profile-header "[PERSON_NAME] star Not rated t. [PHONE_NUMBER] | [EMAIL_ADDRESS][DOMAIN_NAME]" at bounding box center [695, 36] width 133 height 35
copy span "[EMAIL_ADDRESS][DOMAIN_NAME]"
click at [443, 241] on app-date-cell "08:00-18:00 (10h) 1/1 Arcade X - Site Management 1 Role L2 Event Manager Arcade…" at bounding box center [463, 246] width 93 height 317
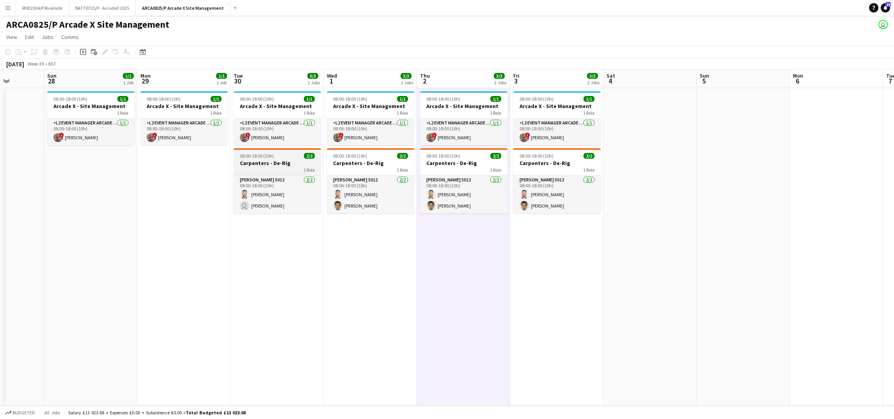
click at [263, 174] on app-job-card "08:00-18:00 (10h) 2/2 Carpenters - De-Rig 1 Role [PERSON_NAME] 5012 [DATE] 08:0…" at bounding box center [277, 180] width 87 height 65
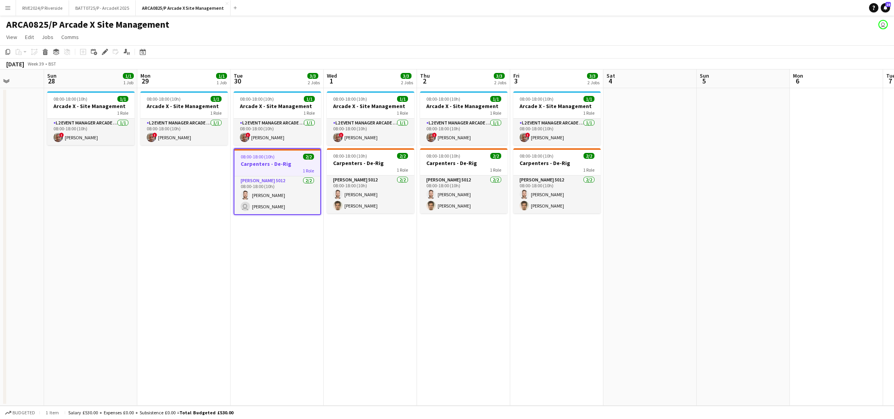
click at [188, 184] on app-date-cell "08:00-18:00 (10h) 1/1 Arcade X - Site Management 1 Role L2 Event Manager Arcade…" at bounding box center [183, 246] width 93 height 317
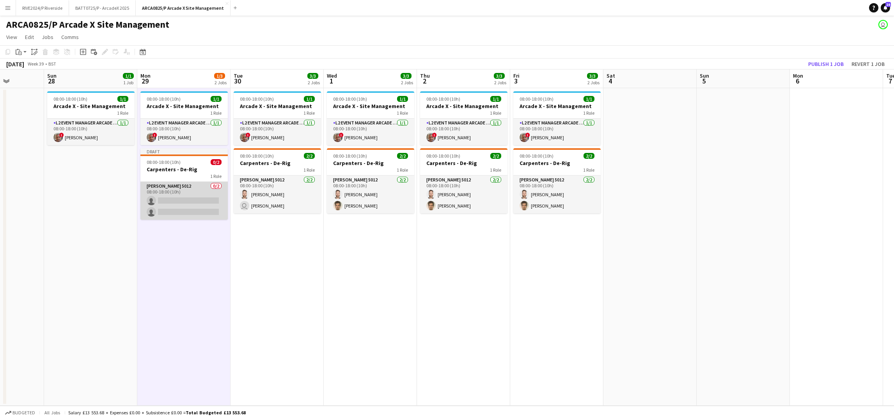
click at [193, 196] on app-card-role "[PERSON_NAME] 5012 0/2 08:00-18:00 (10h) single-neutral-actions single-neutral-…" at bounding box center [183, 201] width 87 height 38
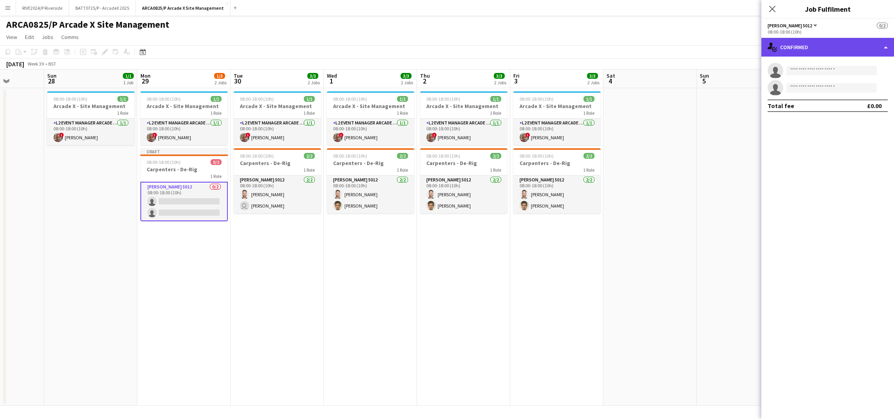
click at [788, 46] on div "single-neutral-actions-check-2 Confirmed" at bounding box center [827, 47] width 133 height 19
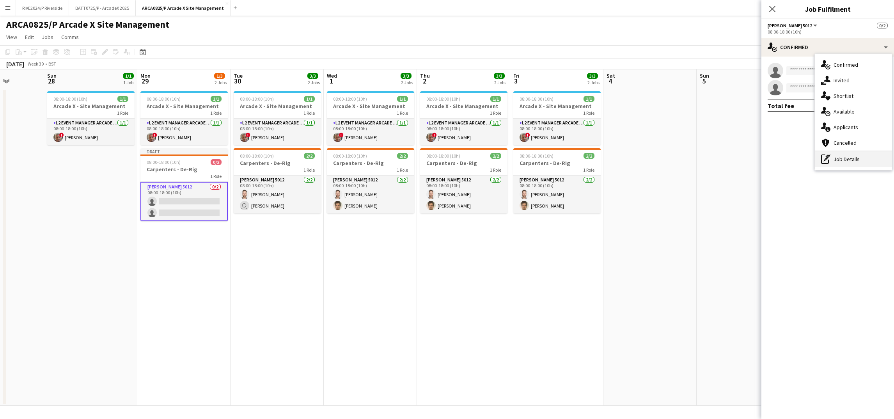
click at [850, 157] on div "pen-write Job Details" at bounding box center [853, 159] width 77 height 16
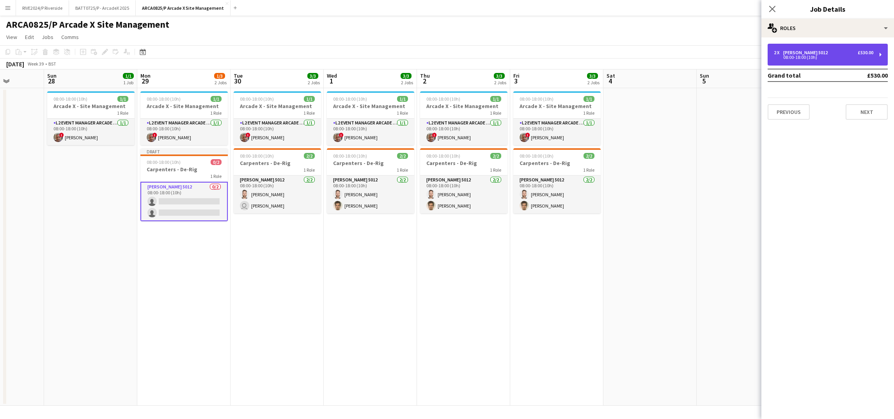
click at [821, 58] on div "08:00-18:00 (10h)" at bounding box center [823, 57] width 99 height 4
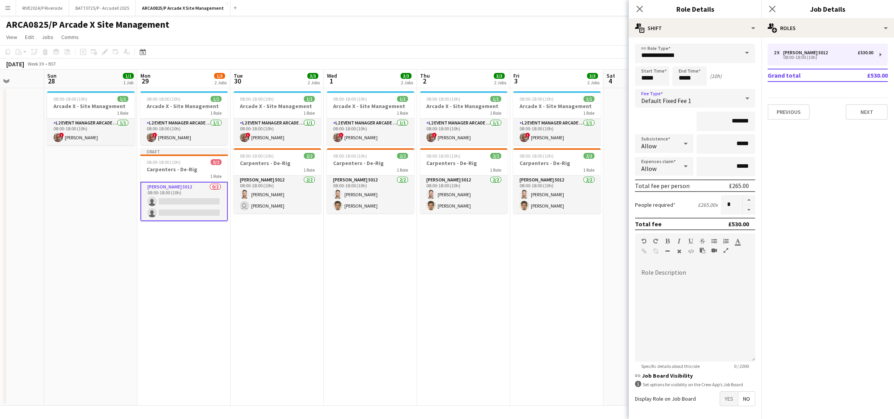
click at [743, 101] on icon at bounding box center [747, 98] width 9 height 16
click at [580, 293] on div at bounding box center [447, 209] width 894 height 419
click at [629, 7] on div "Close pop-in" at bounding box center [640, 9] width 22 height 18
click at [638, 7] on icon at bounding box center [639, 8] width 7 height 7
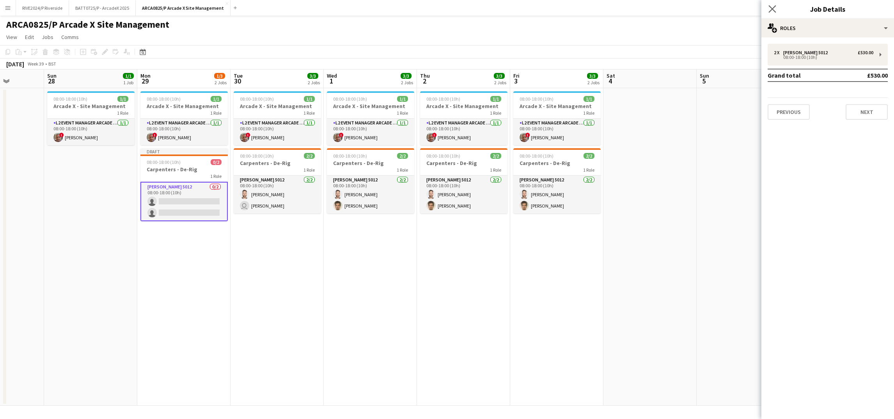
click at [768, 5] on app-icon "Close pop-in" at bounding box center [772, 9] width 11 height 11
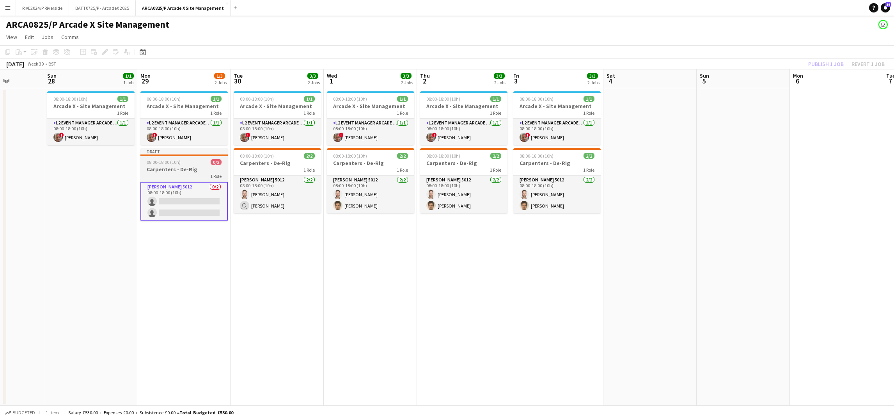
click at [177, 168] on h3 "Carpenters - De-Rig" at bounding box center [183, 169] width 87 height 7
